Goal: Find specific page/section: Find specific page/section

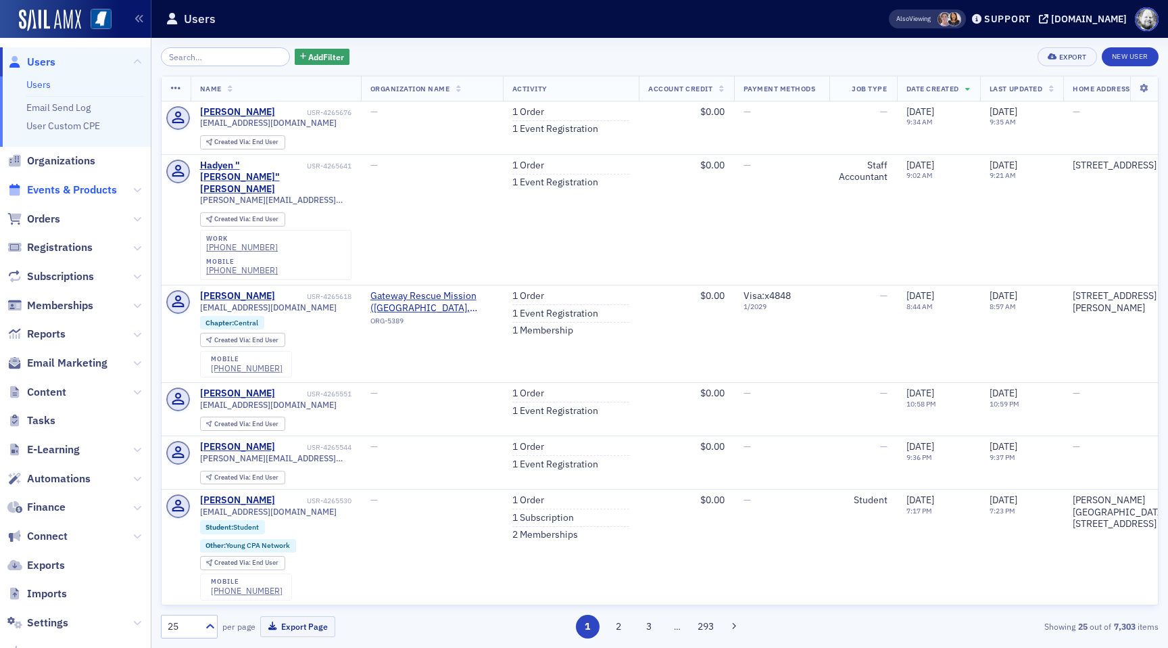
click at [63, 193] on span "Events & Products" at bounding box center [72, 190] width 90 height 15
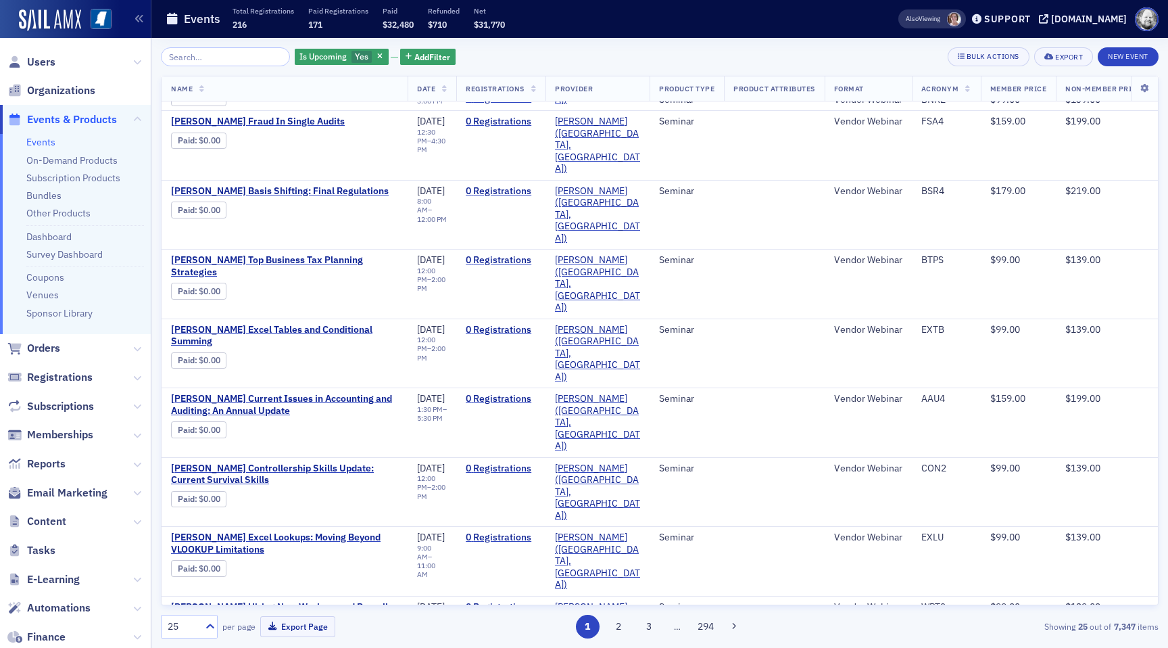
scroll to position [752, 0]
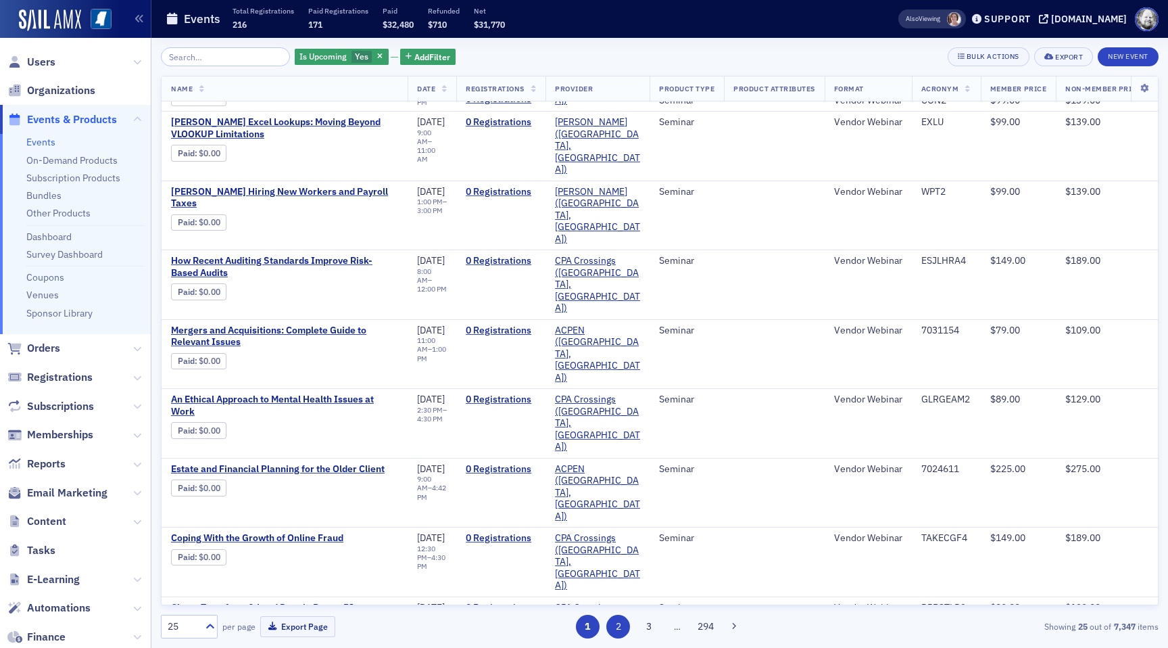
click at [619, 623] on button "2" at bounding box center [618, 626] width 24 height 24
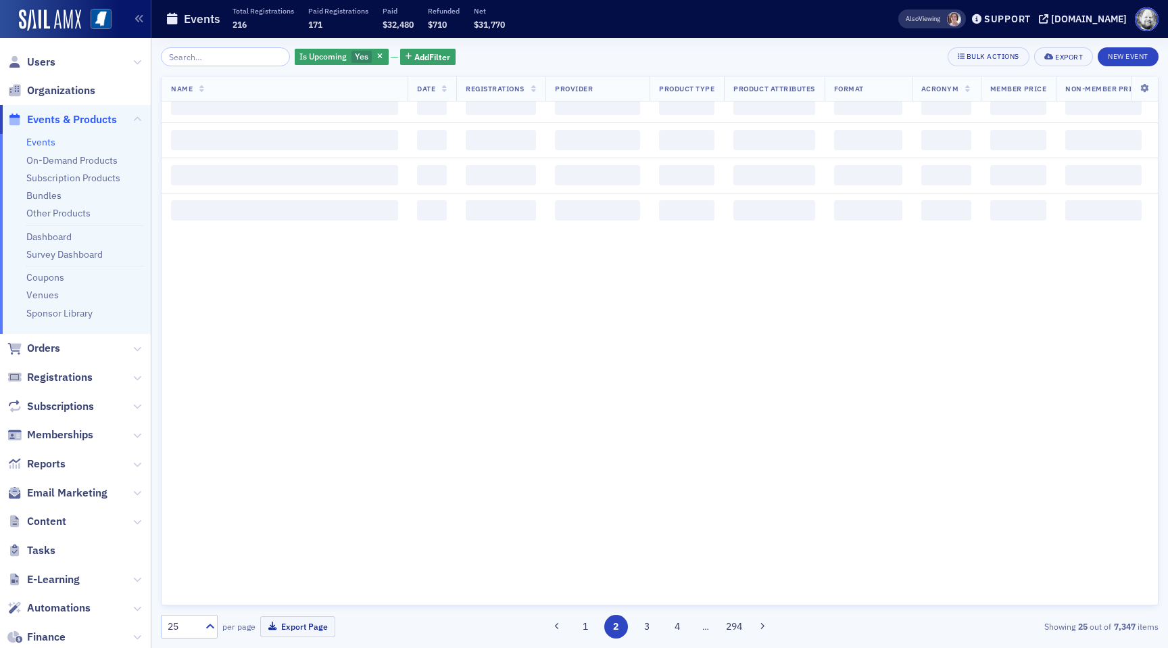
scroll to position [0, 0]
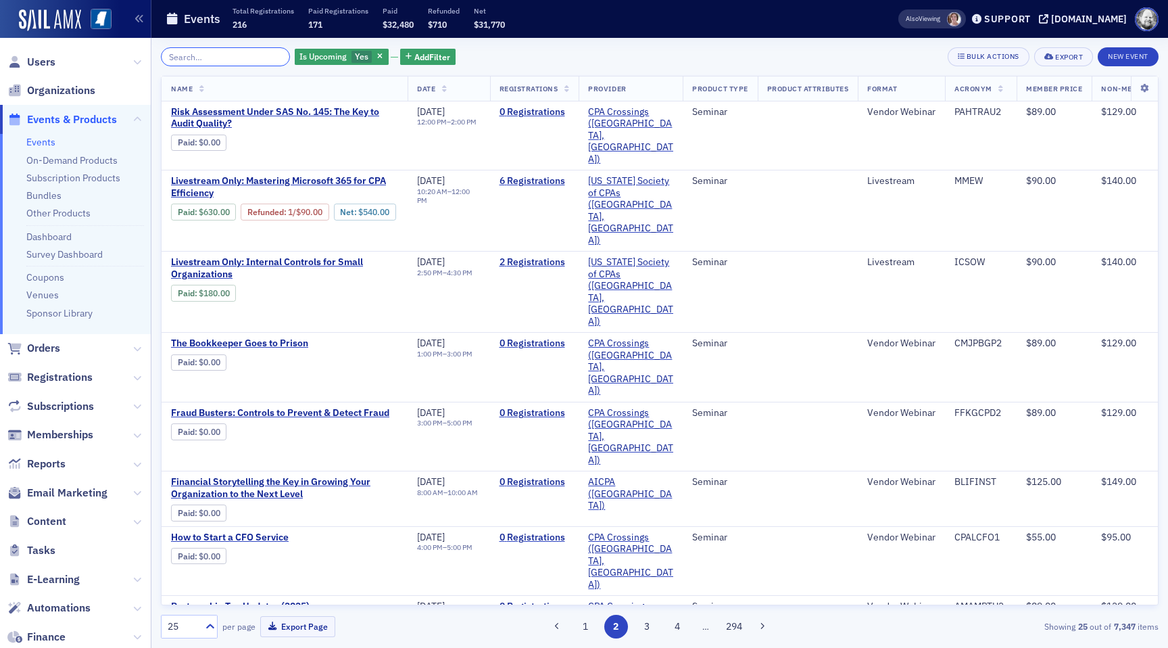
click at [247, 49] on input "search" at bounding box center [225, 56] width 129 height 19
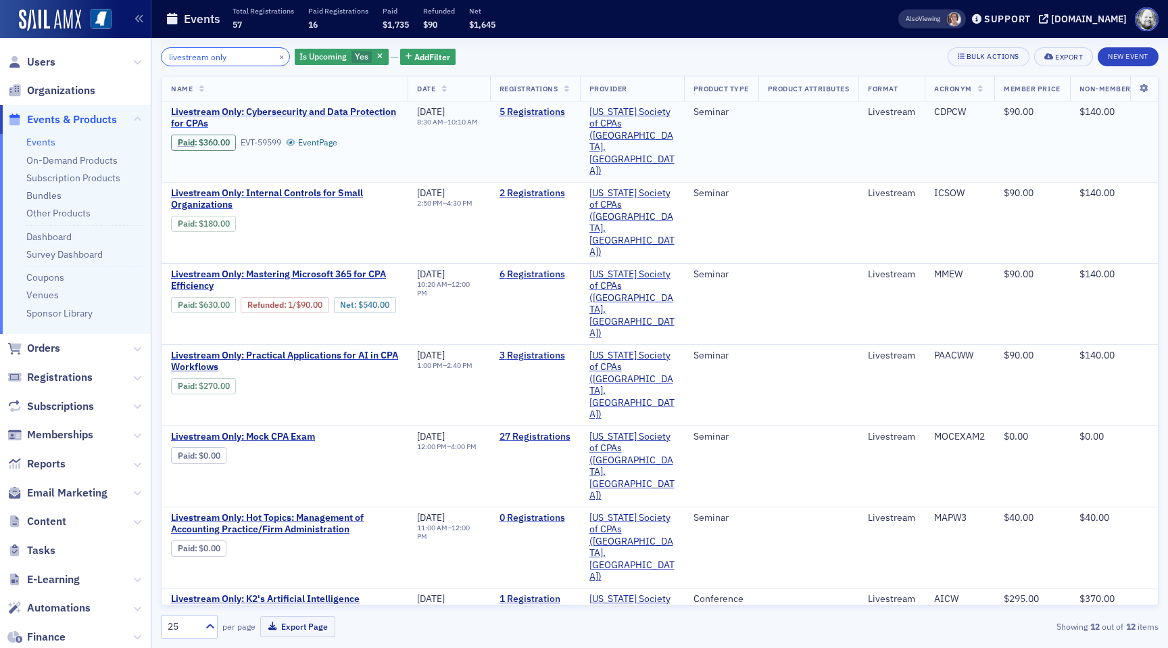
type input "livestream only"
click at [276, 114] on span "Livestream Only: Cybersecurity and Data Protection for CPAs" at bounding box center [284, 118] width 227 height 24
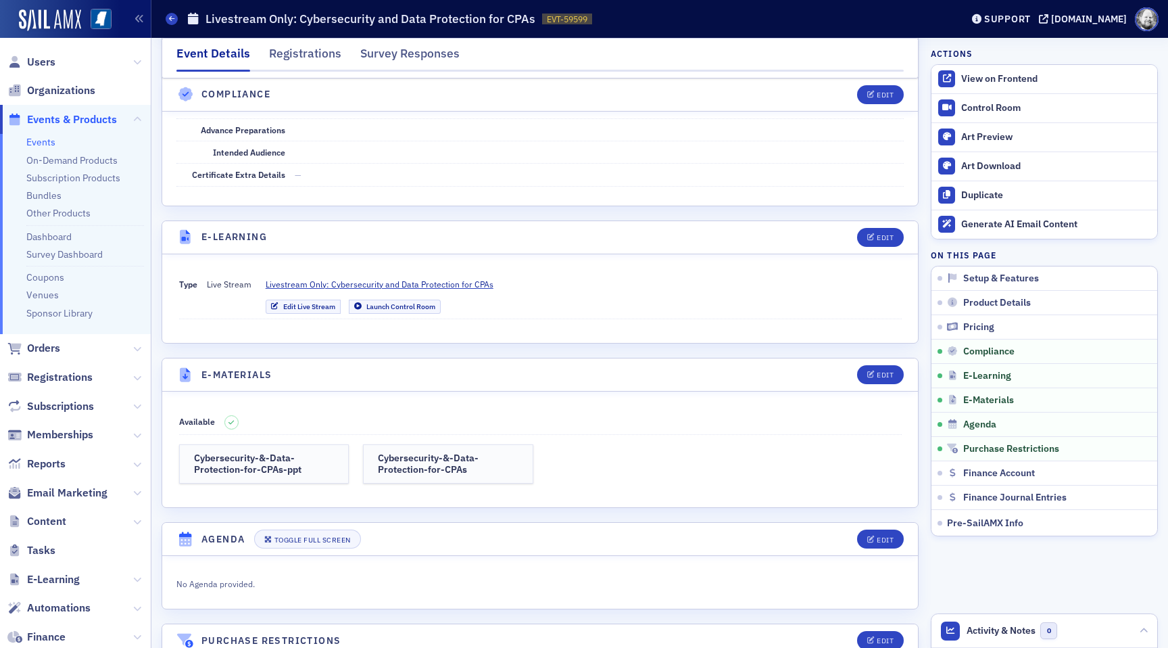
scroll to position [1608, 0]
click at [368, 284] on span "Livestream Only: Cybersecurity and Data Protection for CPAs" at bounding box center [380, 282] width 228 height 12
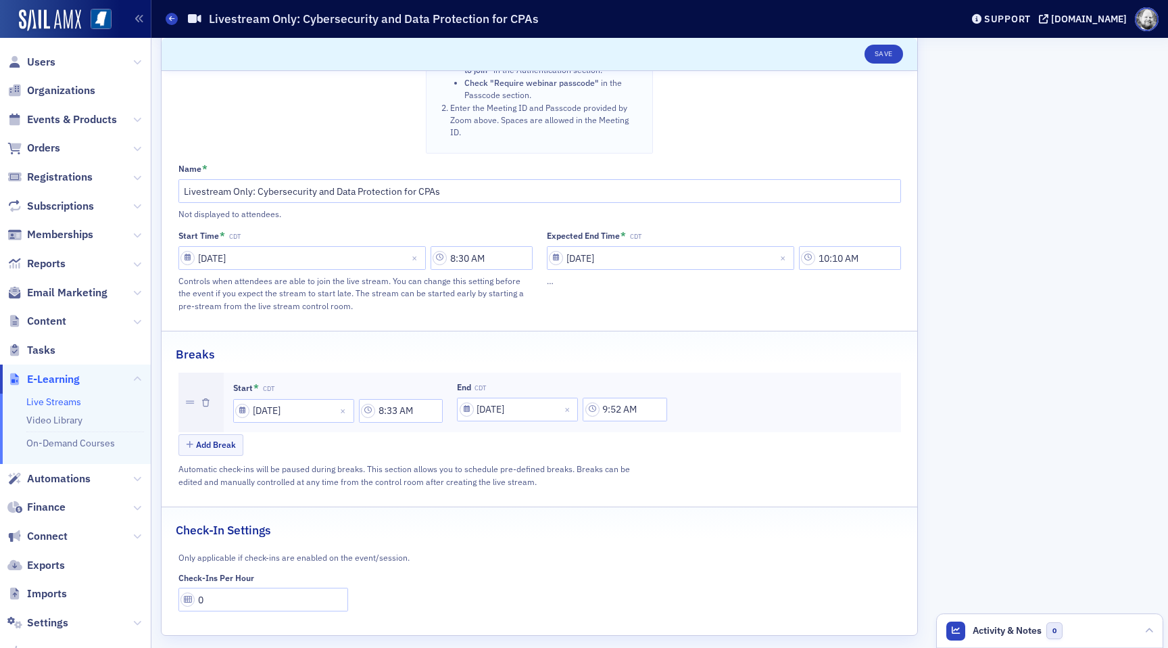
scroll to position [753, 0]
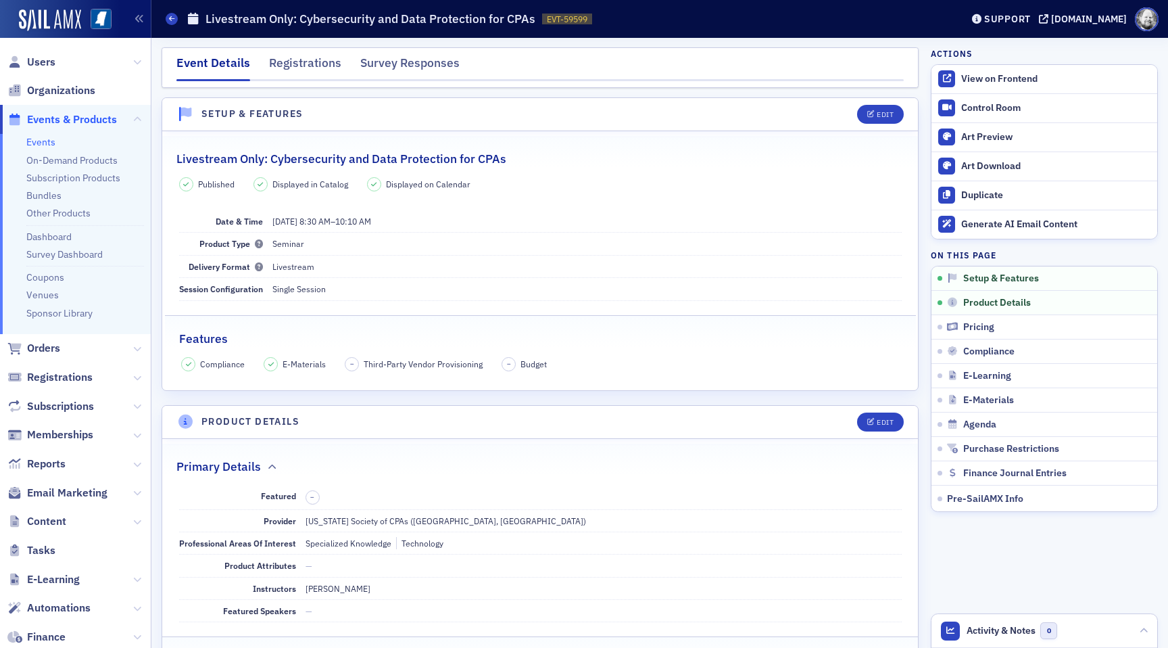
scroll to position [319, 0]
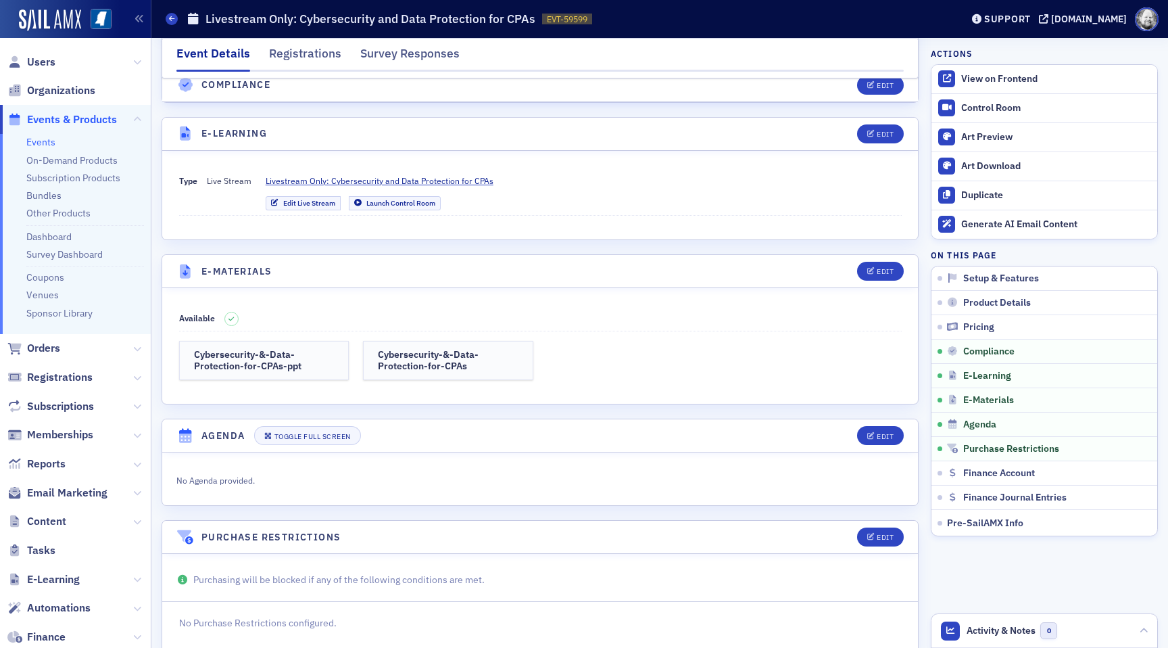
scroll to position [1703, 0]
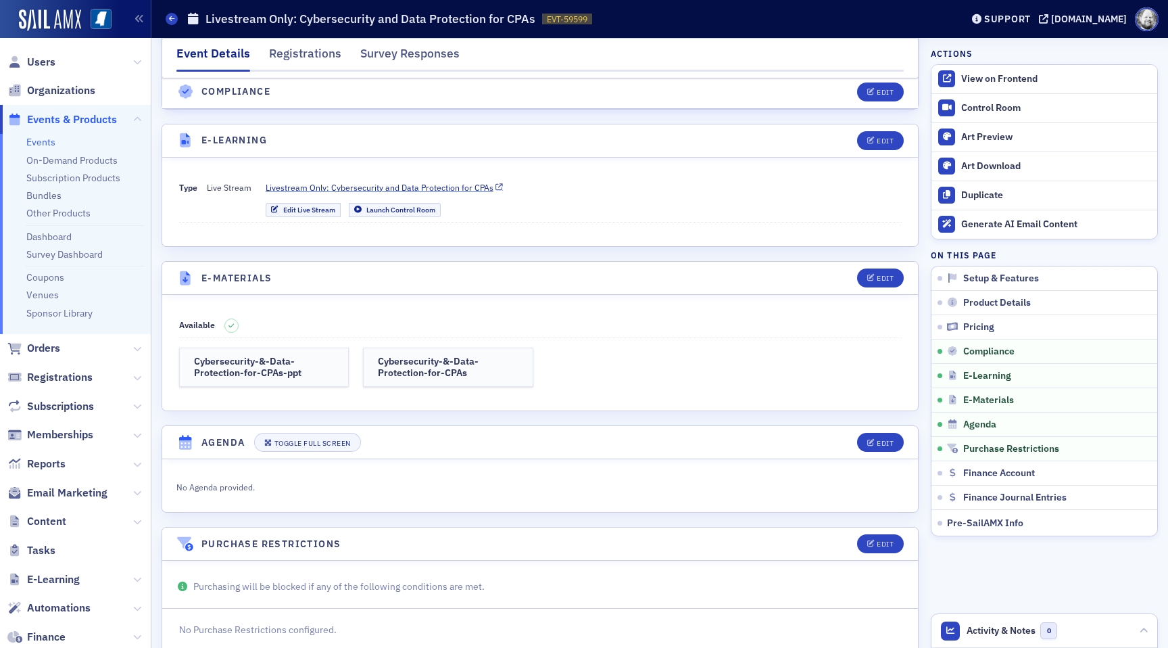
click at [439, 191] on span "Livestream Only: Cybersecurity and Data Protection for CPAs" at bounding box center [380, 187] width 228 height 12
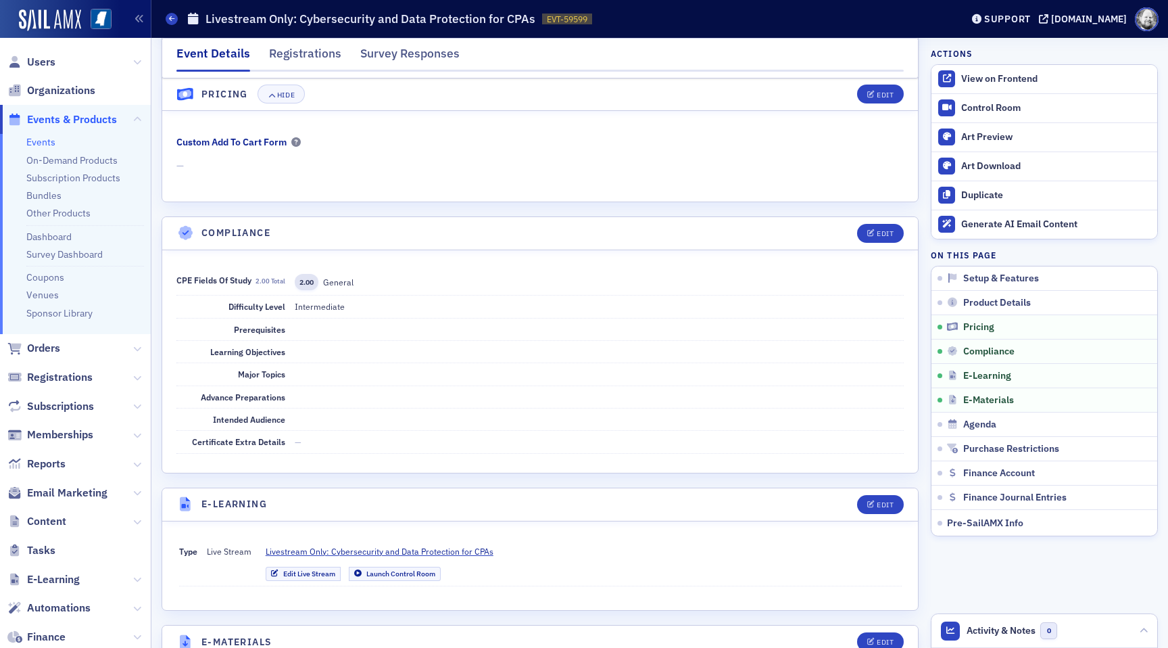
scroll to position [1336, 0]
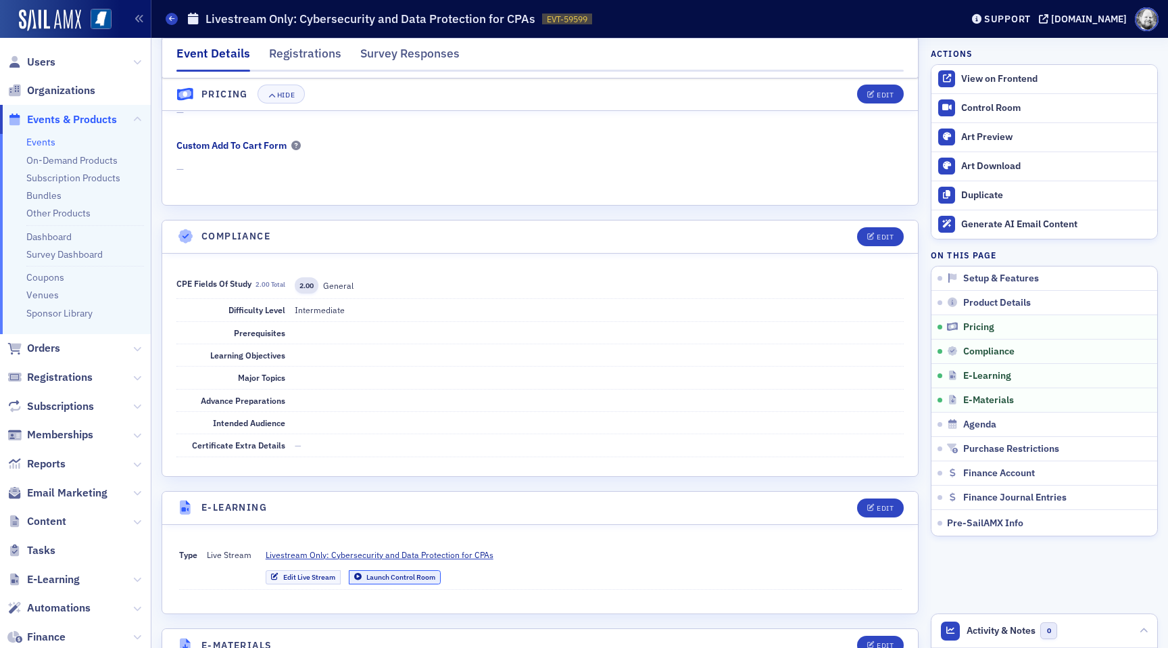
click at [424, 577] on link "Launch Control Room" at bounding box center [395, 577] width 92 height 14
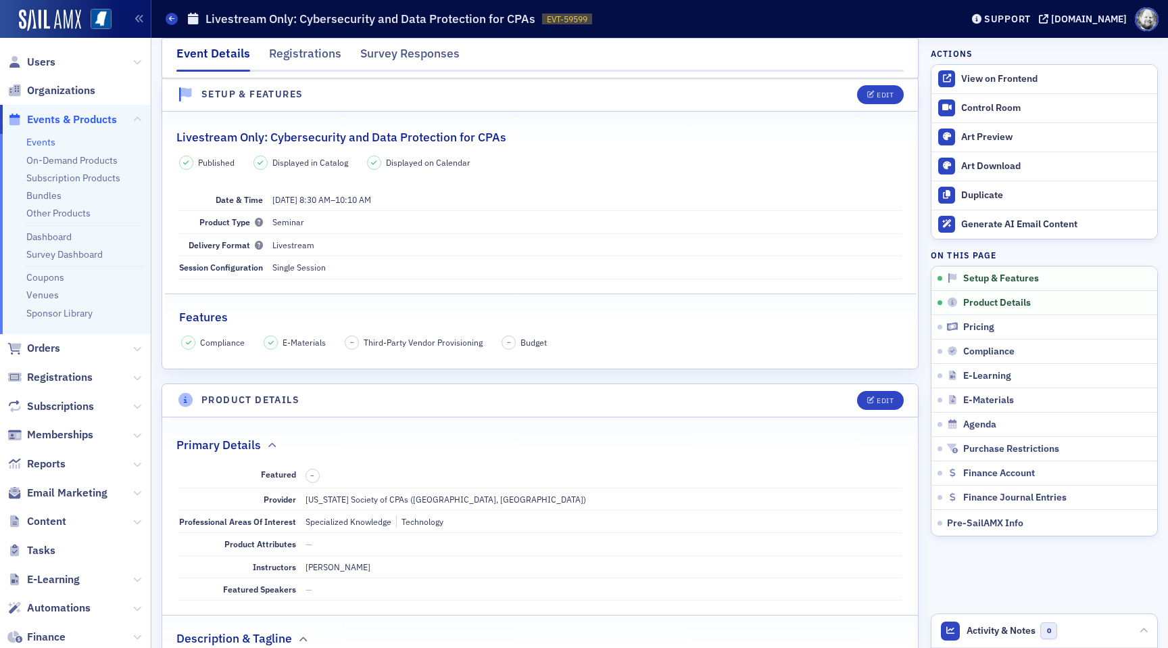
scroll to position [21, 0]
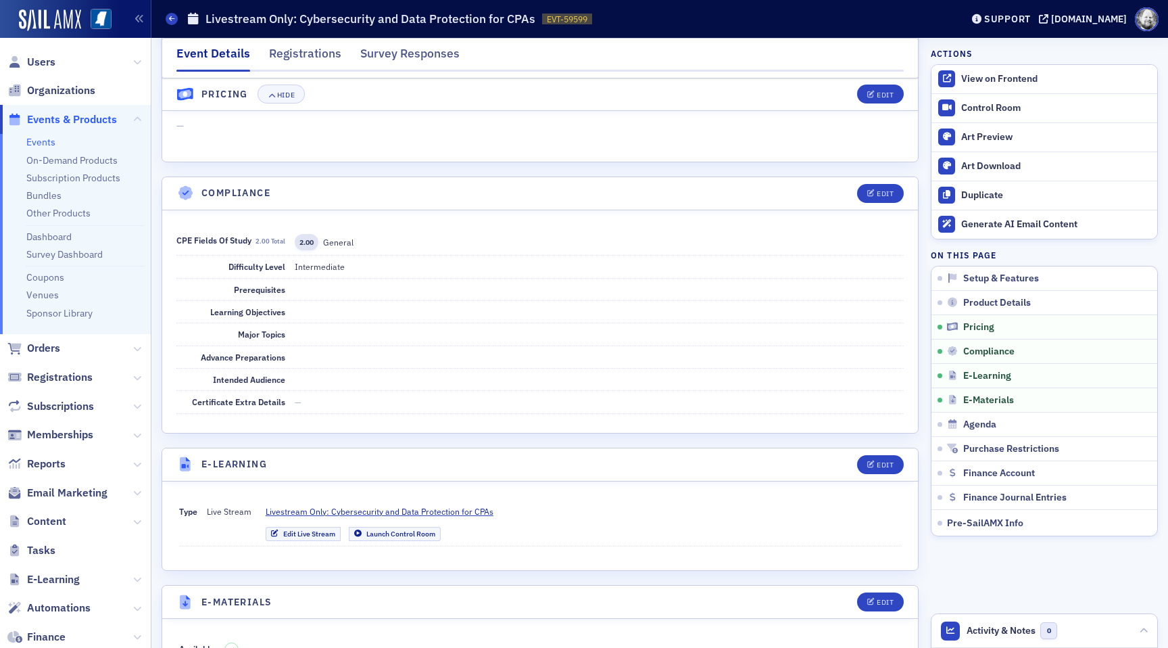
scroll to position [1379, 0]
click at [404, 514] on span "Livestream Only: Cybersecurity and Data Protection for CPAs" at bounding box center [380, 512] width 228 height 12
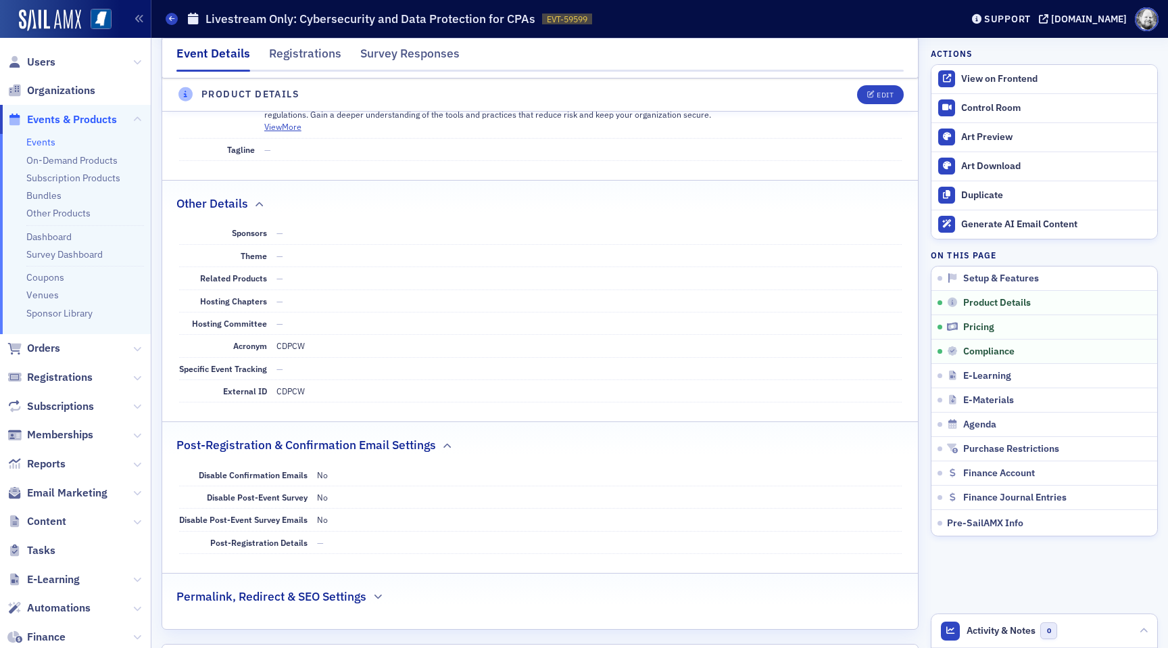
scroll to position [0, 0]
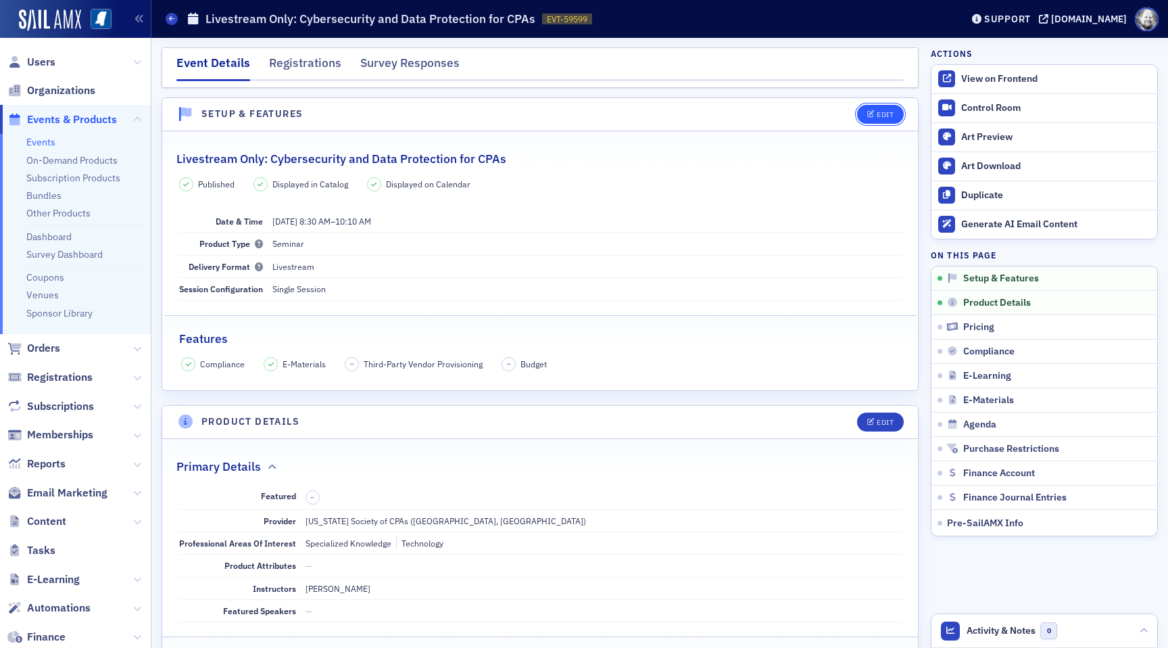
click at [885, 109] on button "Edit" at bounding box center [880, 114] width 47 height 19
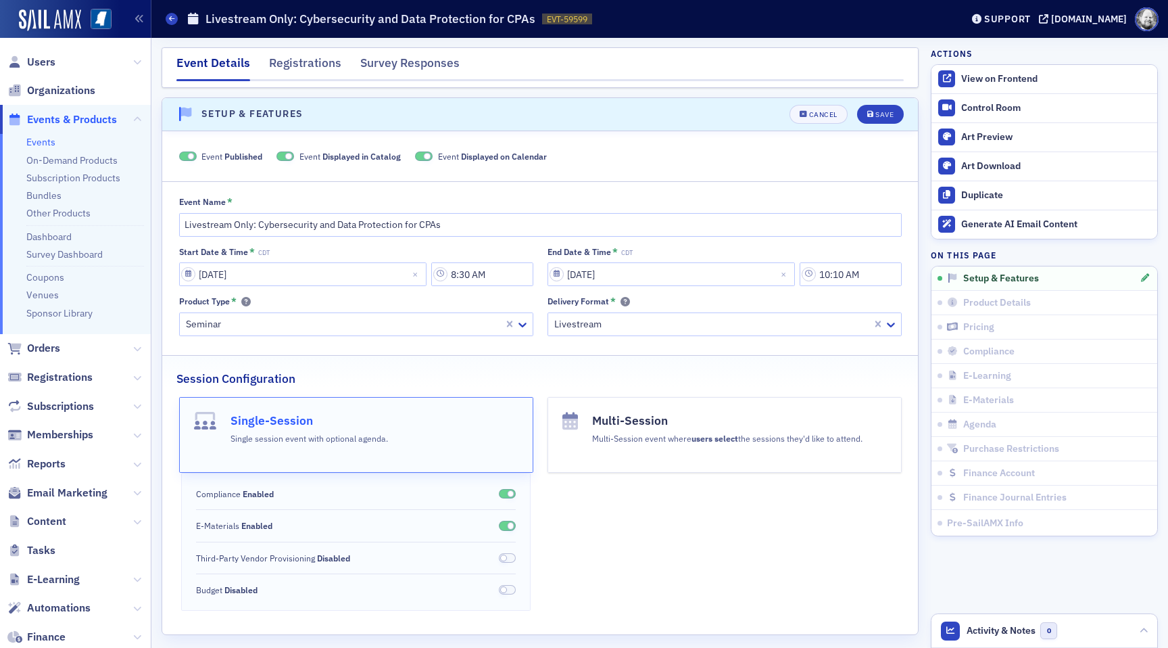
scroll to position [19, 0]
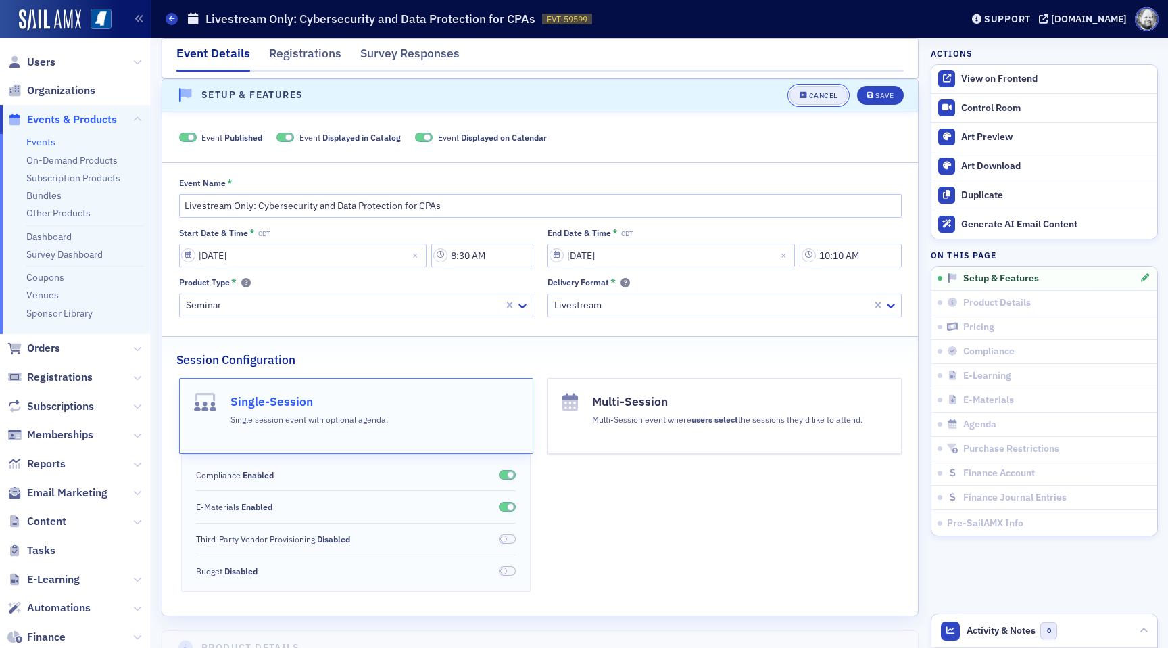
click at [826, 101] on button "Cancel" at bounding box center [819, 95] width 58 height 19
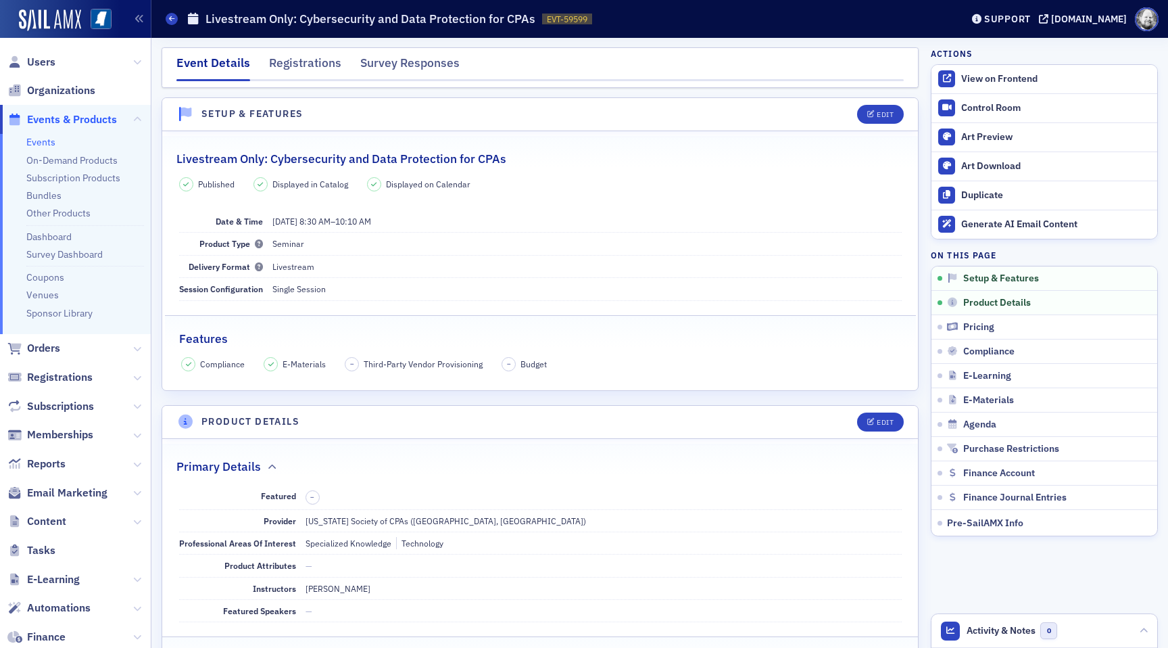
click at [725, 171] on fieldset "Livestream Only: Cybersecurity and Data Protection for CPAs Published Displayed…" at bounding box center [540, 256] width 756 height 240
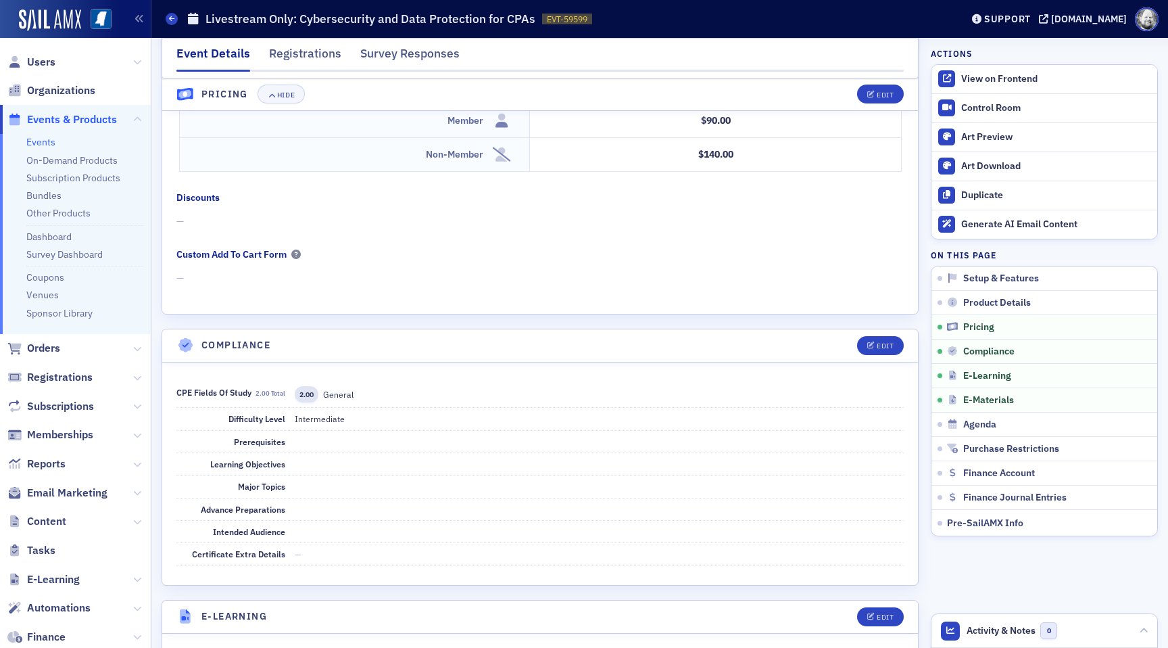
scroll to position [1367, 0]
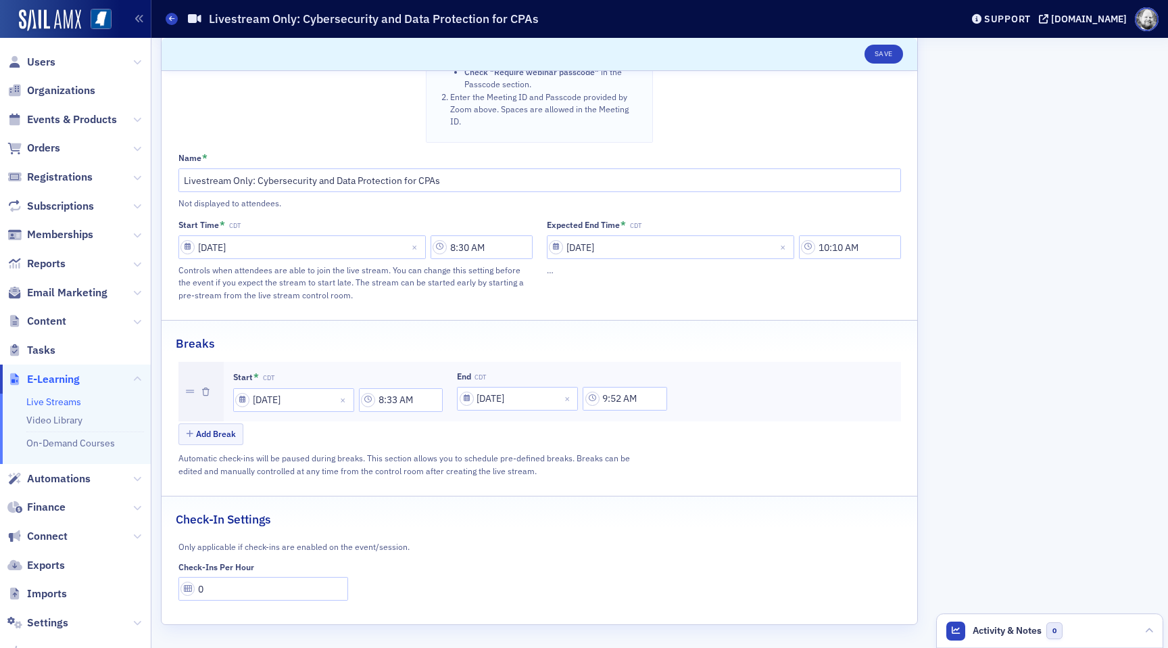
scroll to position [753, 0]
